Goal: Task Accomplishment & Management: Manage account settings

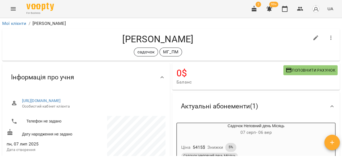
scroll to position [502, 0]
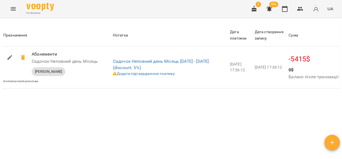
click at [13, 7] on icon "Menu" at bounding box center [13, 9] width 7 height 7
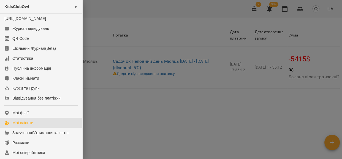
click at [29, 125] on div "Мої клієнти" at bounding box center [22, 123] width 21 height 6
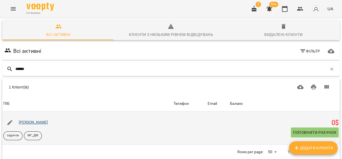
type input "******"
click at [37, 122] on link "[PERSON_NAME]" at bounding box center [33, 122] width 29 height 4
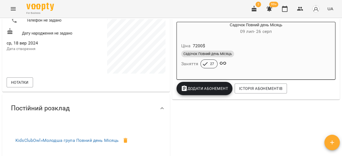
scroll to position [100, 0]
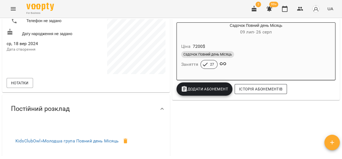
click at [248, 91] on span "Історія абонементів" at bounding box center [261, 88] width 44 height 7
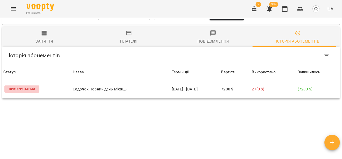
scroll to position [409, 0]
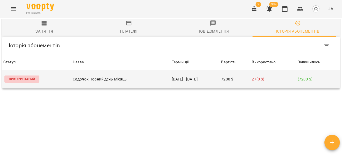
click at [147, 76] on p "Садочок Повний день Місяць" at bounding box center [121, 79] width 97 height 6
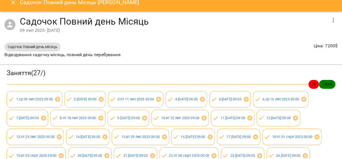
scroll to position [0, 0]
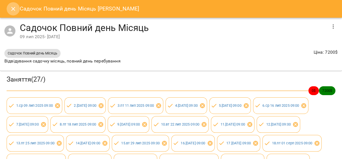
click at [14, 10] on icon "Close" at bounding box center [13, 9] width 4 height 4
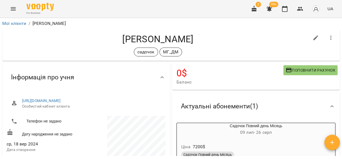
click at [16, 11] on icon "Menu" at bounding box center [13, 9] width 7 height 7
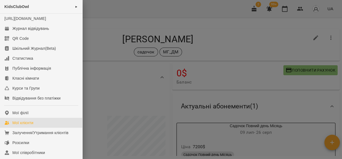
click at [23, 125] on div "Мої клієнти" at bounding box center [22, 123] width 21 height 6
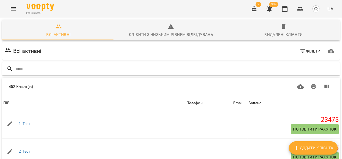
click at [51, 73] on input "text" at bounding box center [176, 68] width 323 height 9
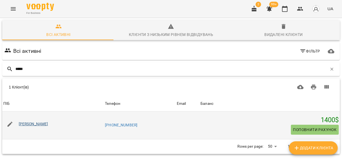
type input "*****"
click at [33, 122] on link "[PERSON_NAME]" at bounding box center [33, 123] width 29 height 4
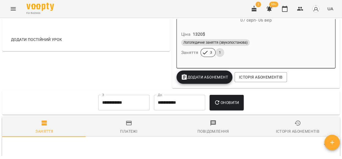
scroll to position [276, 0]
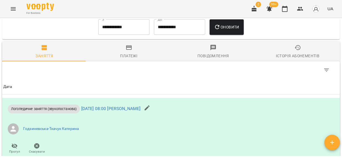
click at [106, 34] on input "**********" at bounding box center [123, 26] width 51 height 15
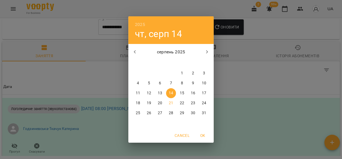
click at [133, 51] on icon "button" at bounding box center [135, 52] width 7 height 7
click at [141, 104] on span "21" at bounding box center [138, 103] width 10 height 6
type input "**********"
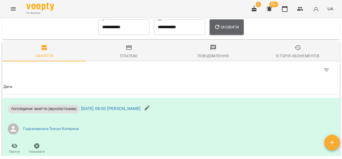
click at [227, 33] on button "Оновити" at bounding box center [227, 26] width 34 height 15
click at [303, 57] on div "Історія абонементів" at bounding box center [298, 55] width 44 height 7
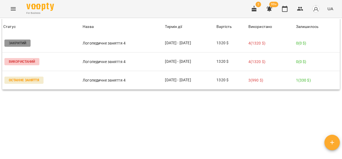
scroll to position [339, 0]
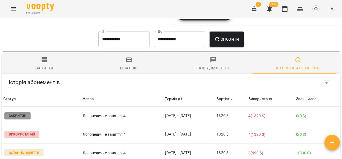
click at [126, 62] on icon "button" at bounding box center [129, 59] width 7 height 7
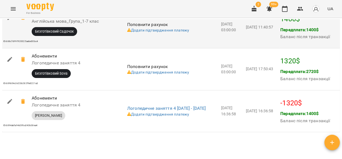
scroll to position [514, 0]
